Goal: Check status: Check status

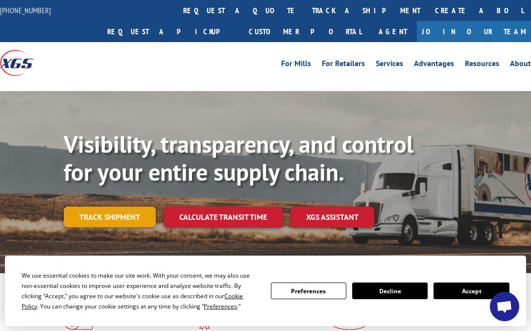
click at [123, 211] on link "Track shipment" at bounding box center [110, 217] width 92 height 21
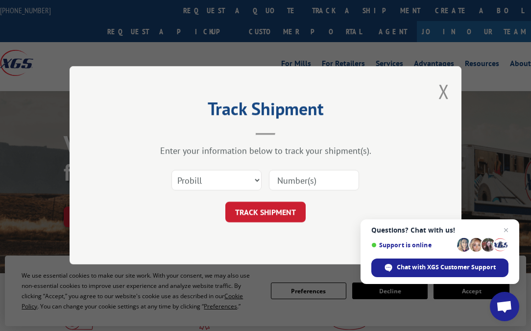
click at [312, 171] on input at bounding box center [314, 181] width 90 height 21
type input "363594"
click at [285, 209] on button "TRACK SHIPMENT" at bounding box center [265, 212] width 80 height 21
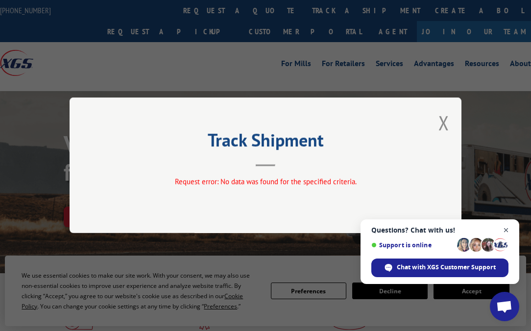
click at [505, 229] on span "Close chat" at bounding box center [506, 230] width 12 height 12
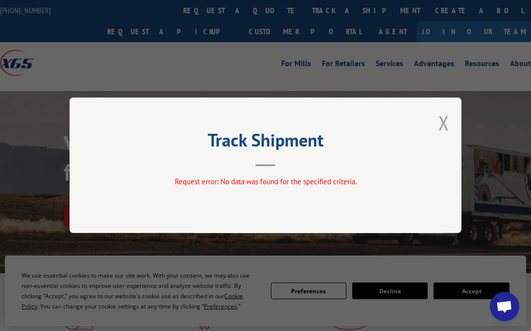
click at [446, 119] on button "Close modal" at bounding box center [444, 123] width 11 height 26
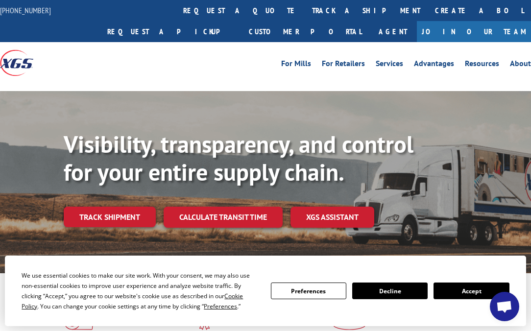
click at [94, 226] on link "Track shipment" at bounding box center [110, 217] width 92 height 21
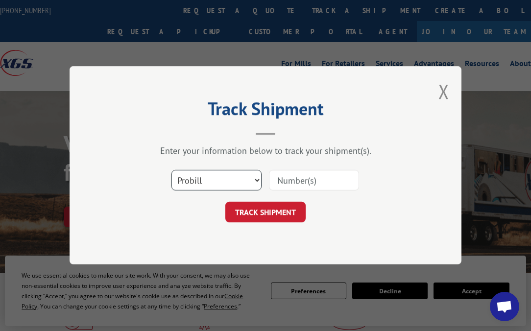
click at [217, 179] on select "Select category... Probill BOL PO" at bounding box center [217, 181] width 90 height 21
select select "bol"
click at [172, 171] on select "Select category... Probill BOL PO" at bounding box center [217, 181] width 90 height 21
click at [301, 184] on input at bounding box center [314, 181] width 90 height 21
type input "363594"
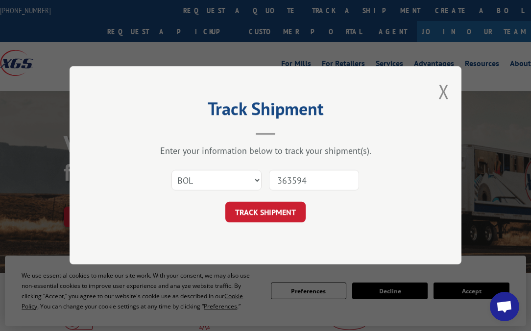
click button "TRACK SHIPMENT" at bounding box center [265, 212] width 80 height 21
